Goal: Information Seeking & Learning: Understand process/instructions

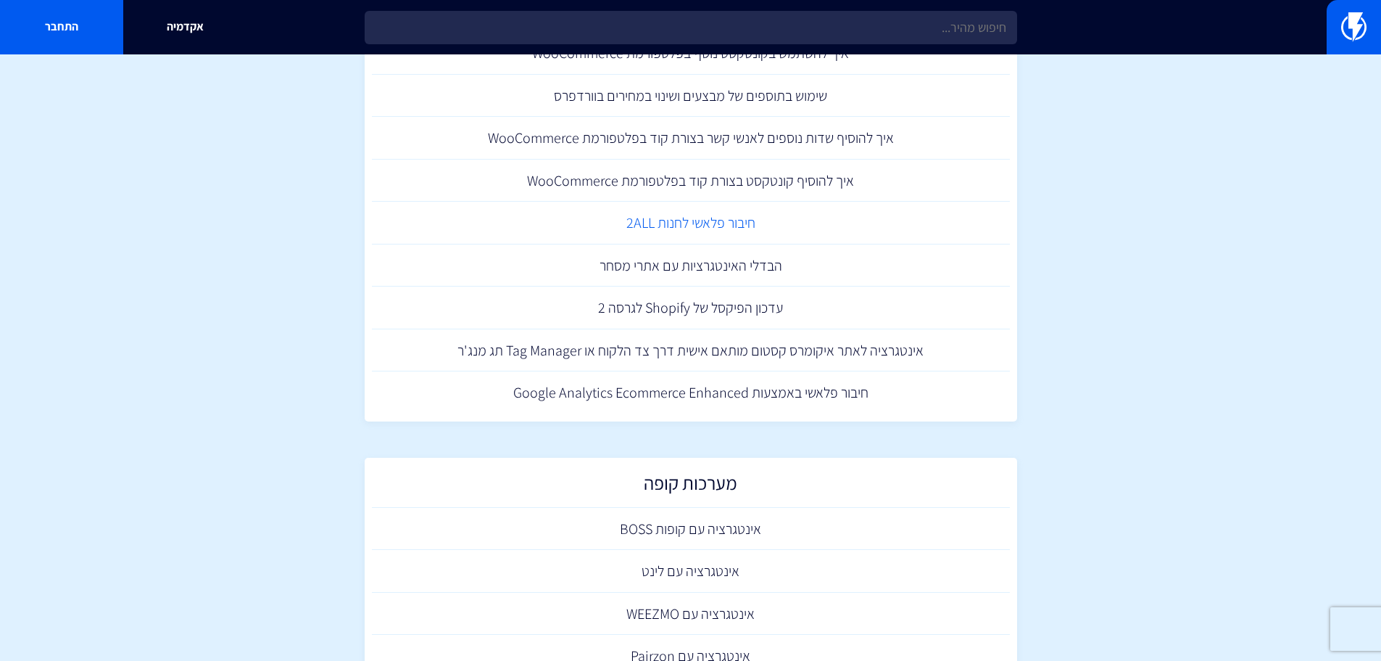
scroll to position [725, 0]
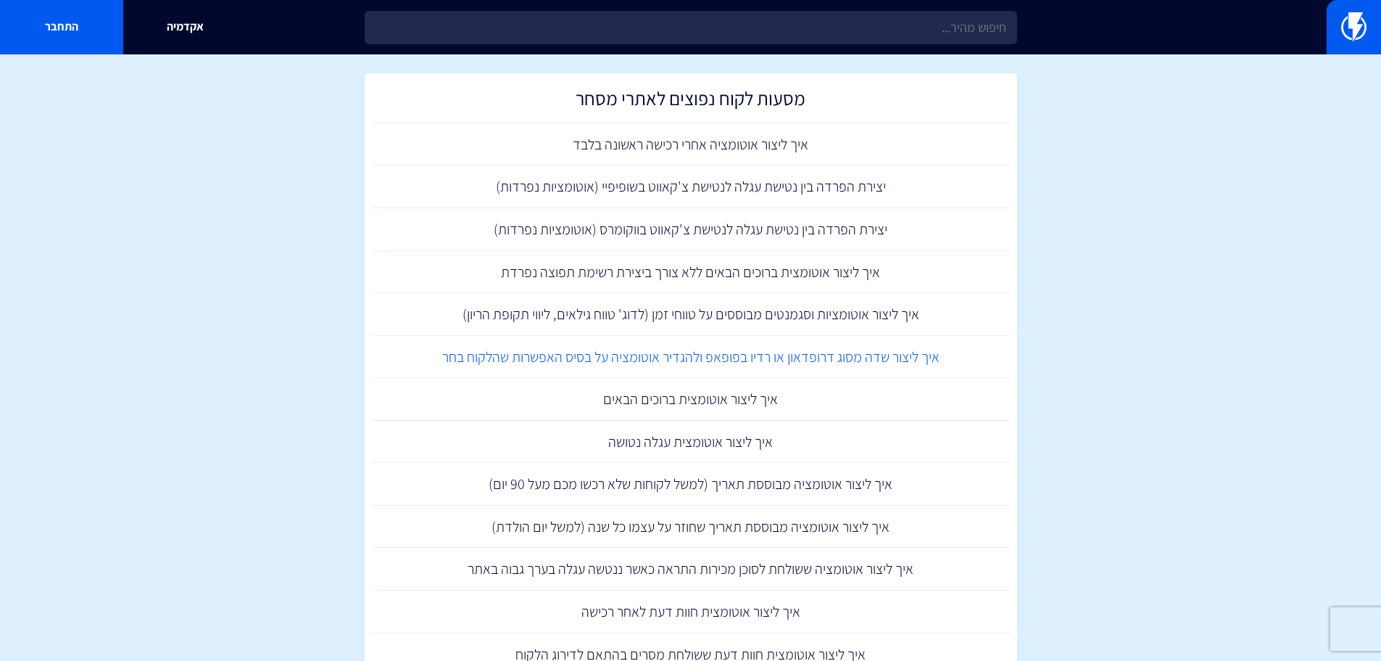
scroll to position [1305, 0]
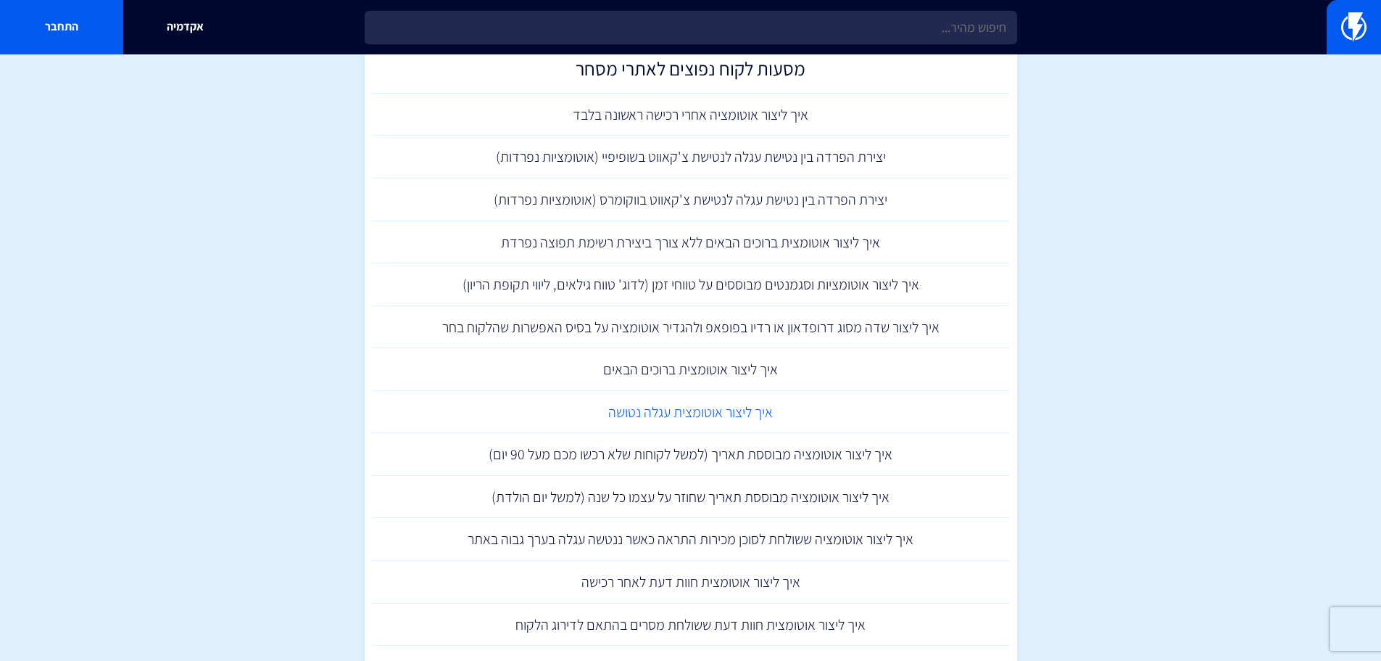
click at [755, 413] on link "איך ליצור אוטומצית עגלה נטושה" at bounding box center [691, 412] width 638 height 43
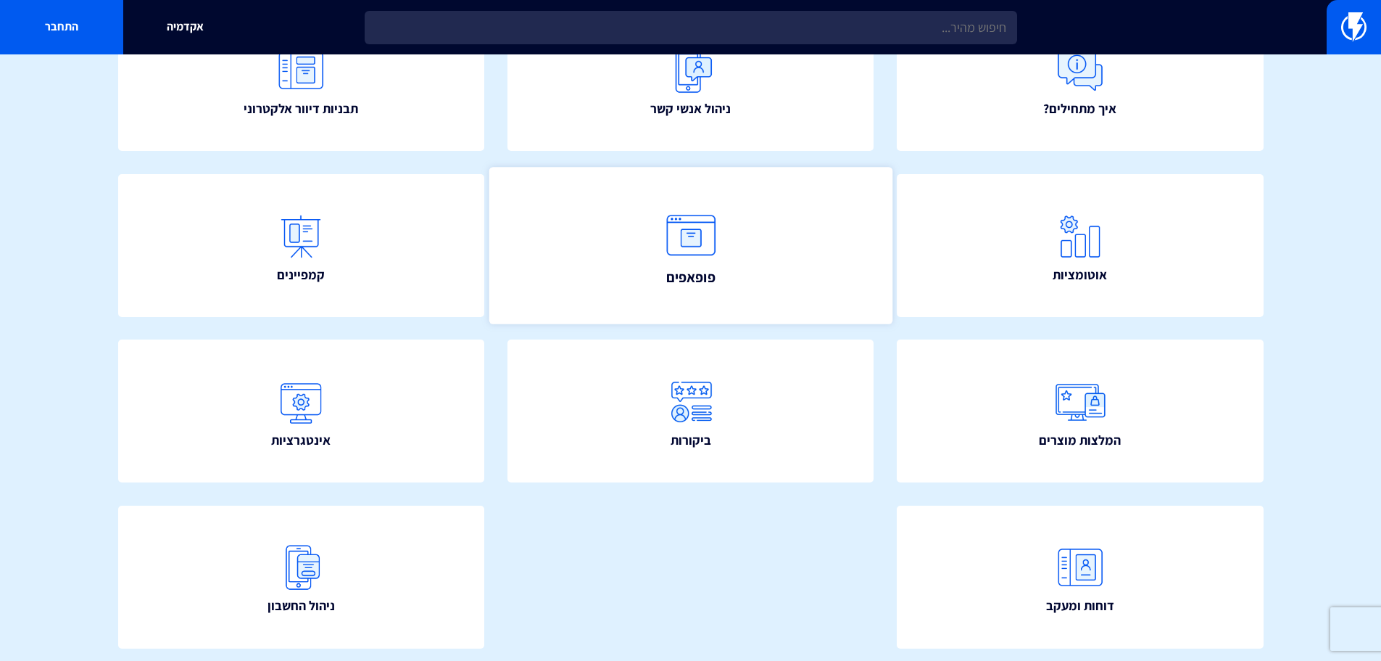
scroll to position [218, 0]
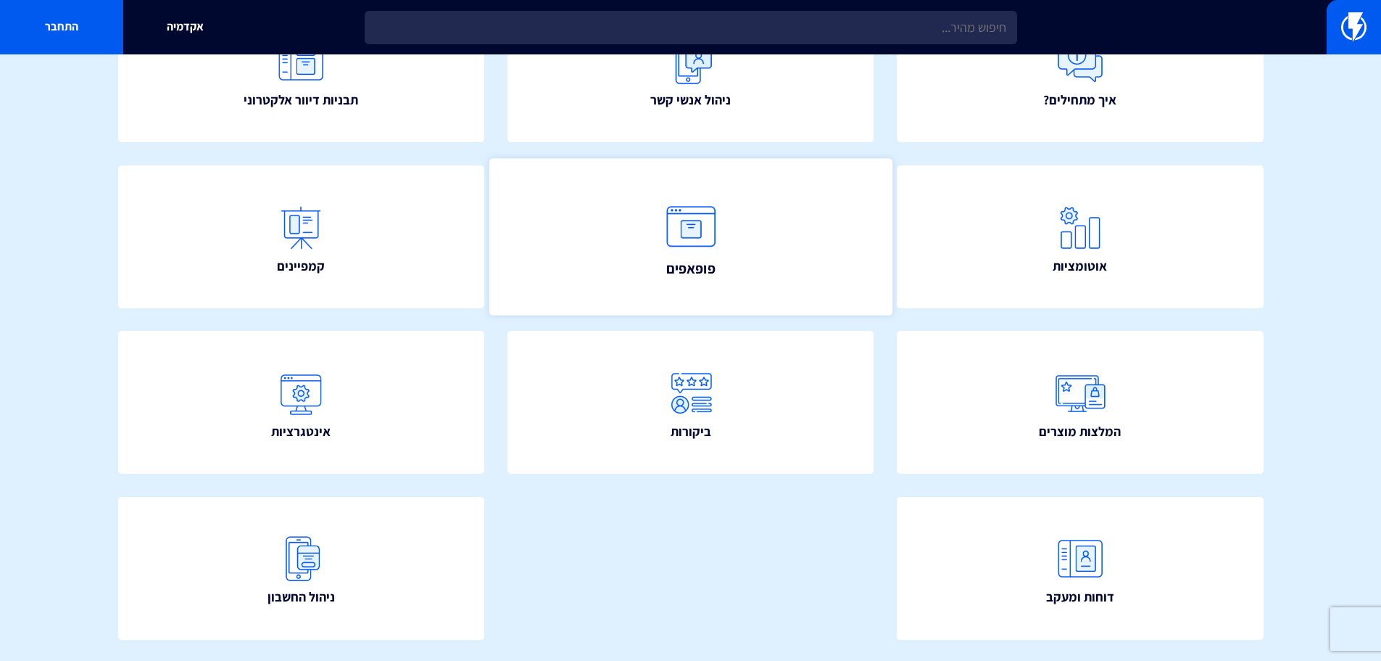
click at [733, 240] on link "פופאפים" at bounding box center [690, 236] width 403 height 157
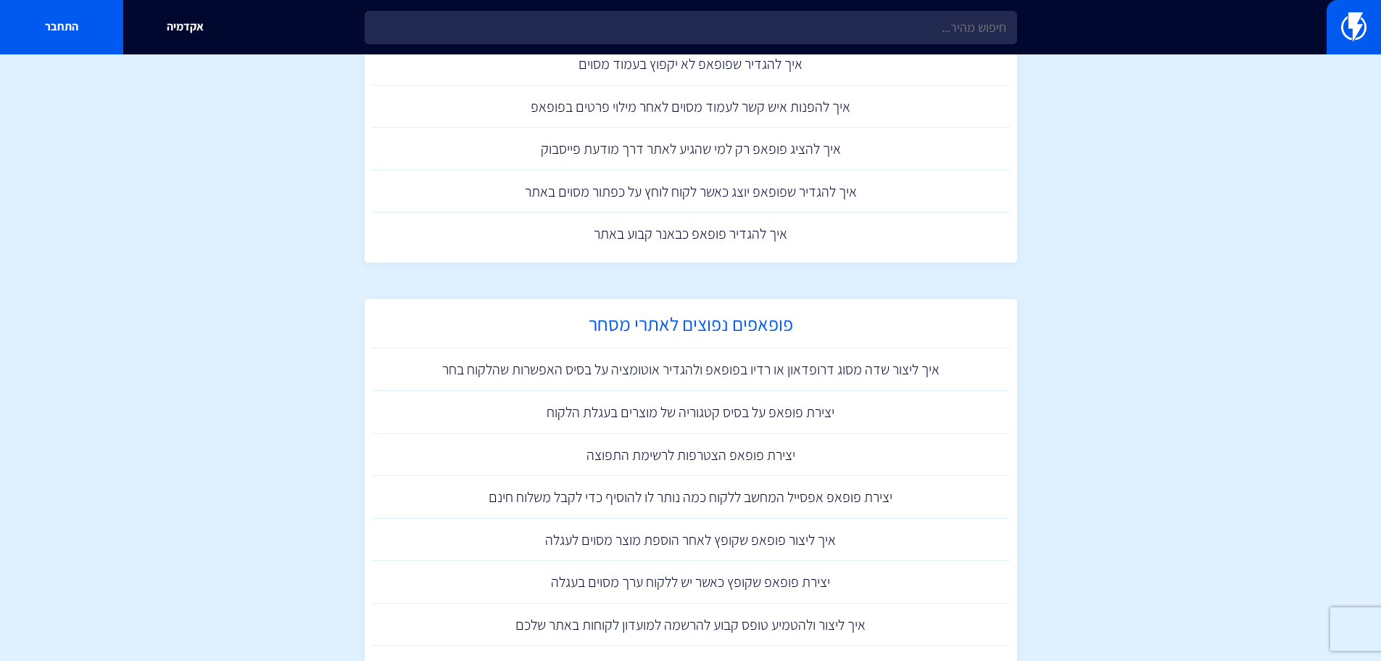
scroll to position [1160, 0]
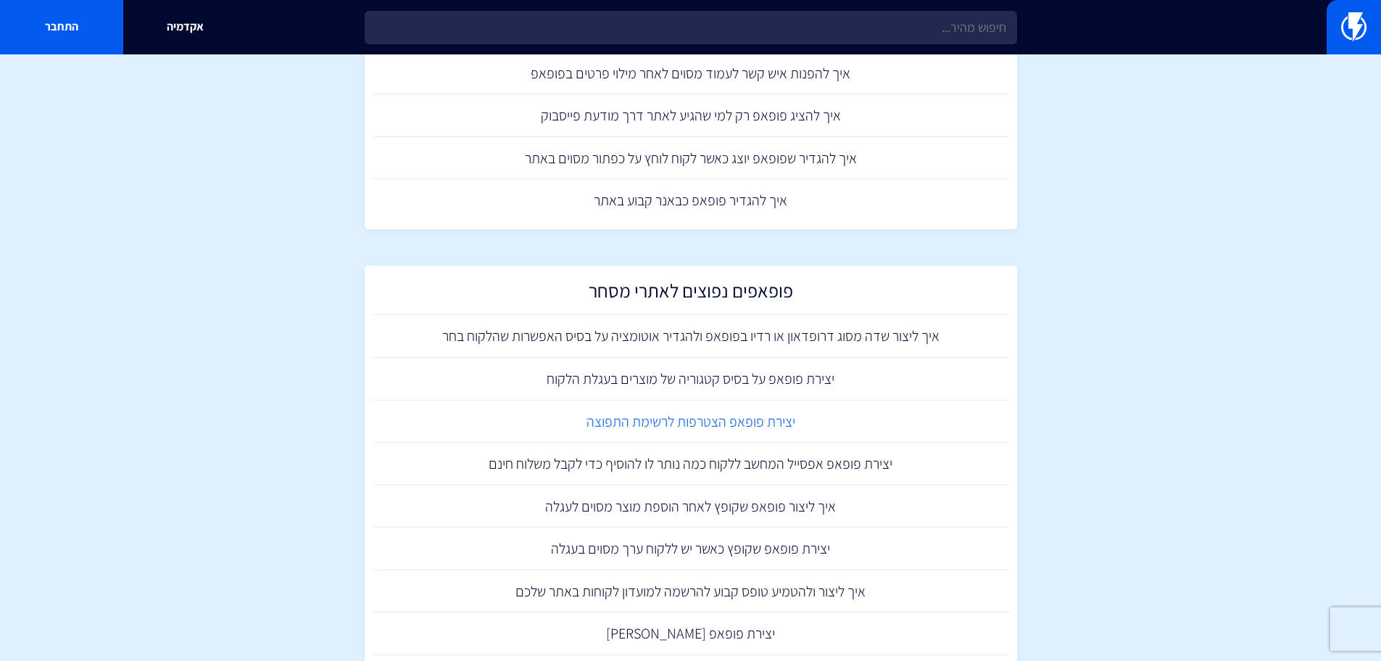
click at [651, 423] on link "יצירת פופאפ הצטרפות לרשימת התפוצה" at bounding box center [691, 421] width 638 height 43
